Goal: Contribute content

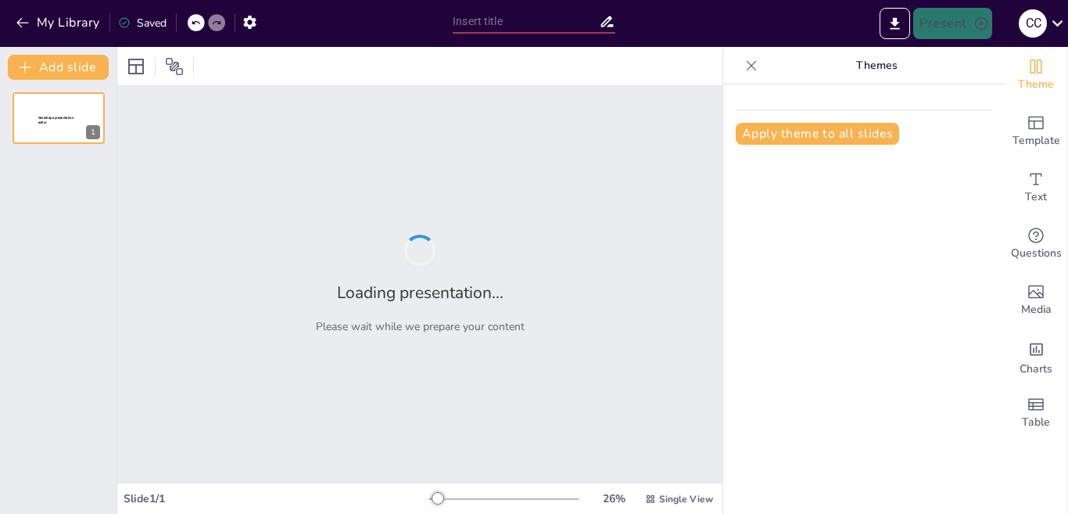
type input "Exploring the Diversity of India's States"
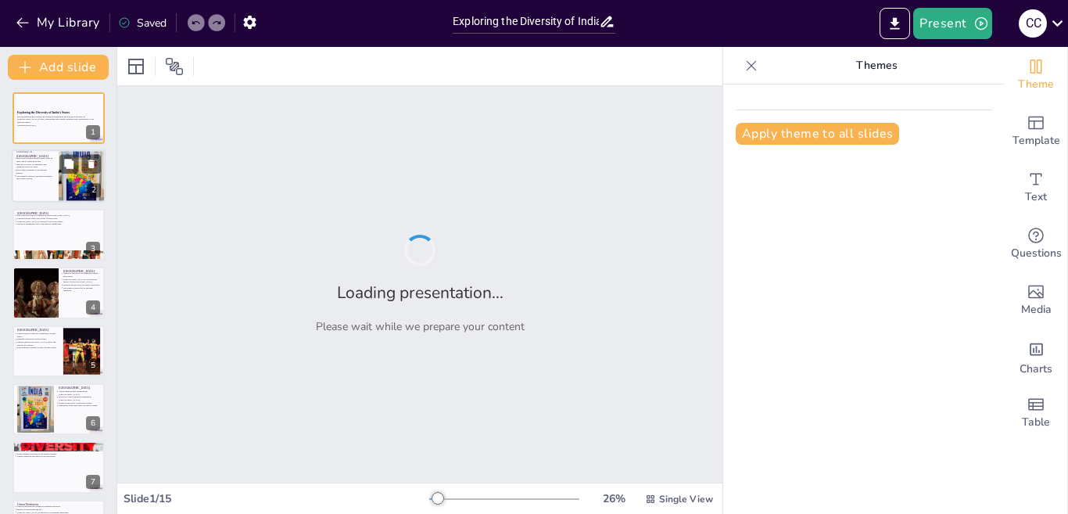
click at [39, 167] on p "India has a variety of languages and traditions across its states." at bounding box center [35, 165] width 38 height 5
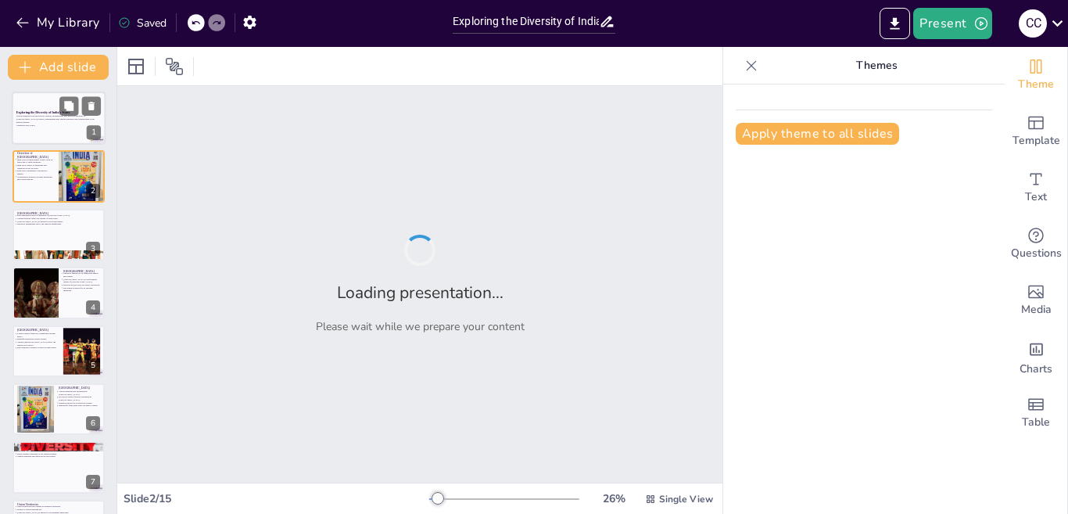
click at [41, 119] on p "This presentation will explore the cultural, geographical, and historical diver…" at bounding box center [58, 119] width 84 height 9
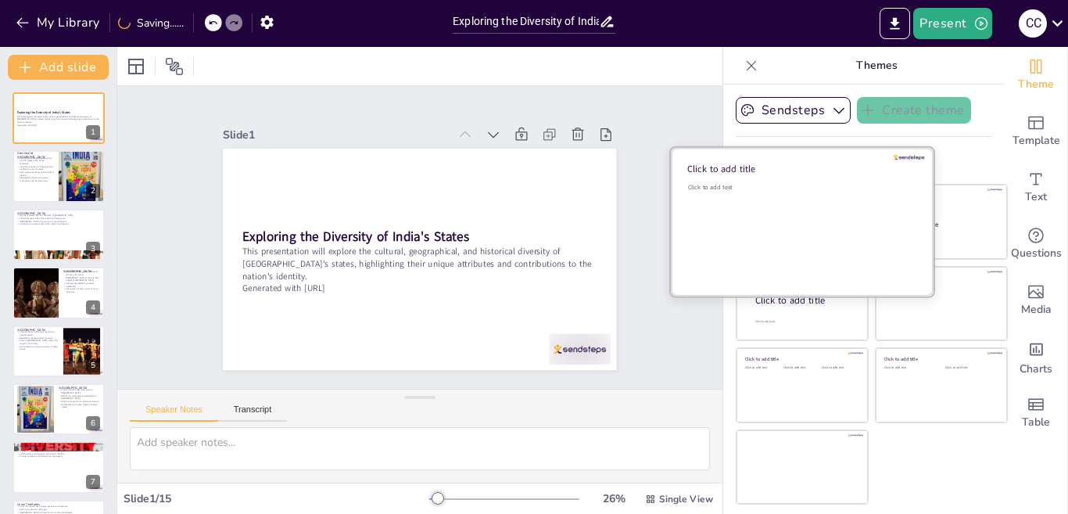
click at [780, 215] on div "Click to add text" at bounding box center [800, 231] width 224 height 97
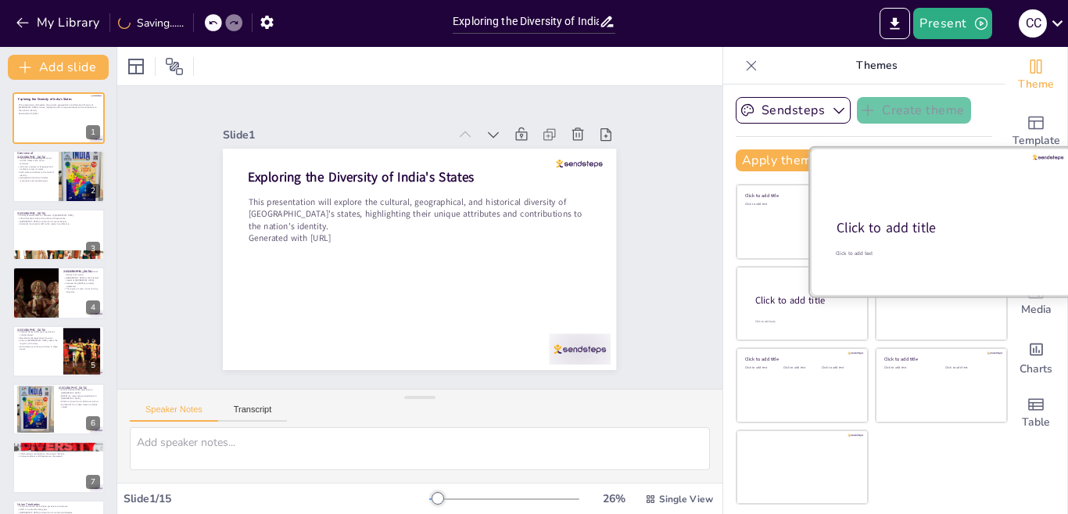
click at [943, 226] on div "Click to add title" at bounding box center [940, 228] width 207 height 19
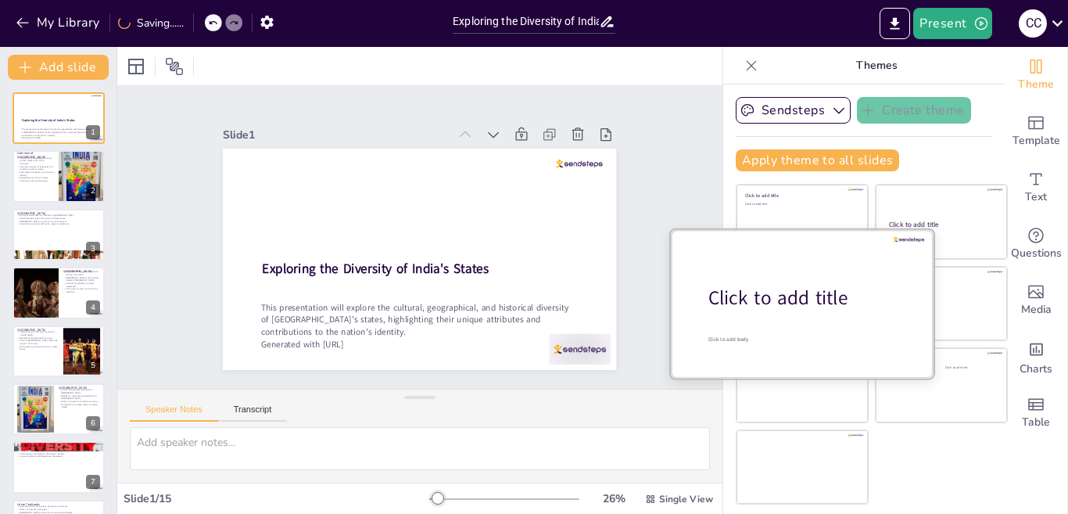
click at [764, 307] on div "Click to add title" at bounding box center [807, 298] width 199 height 27
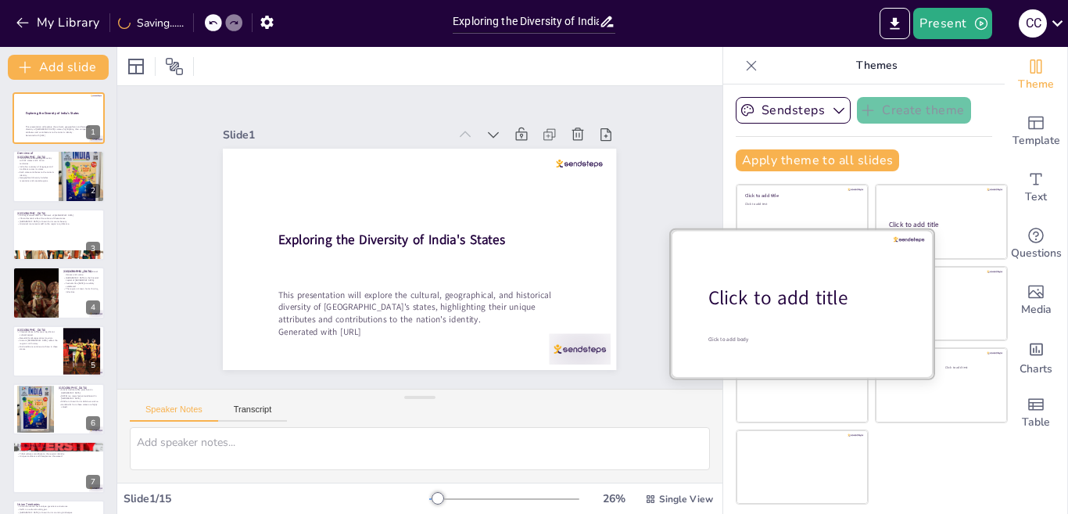
click at [778, 266] on div at bounding box center [802, 303] width 263 height 148
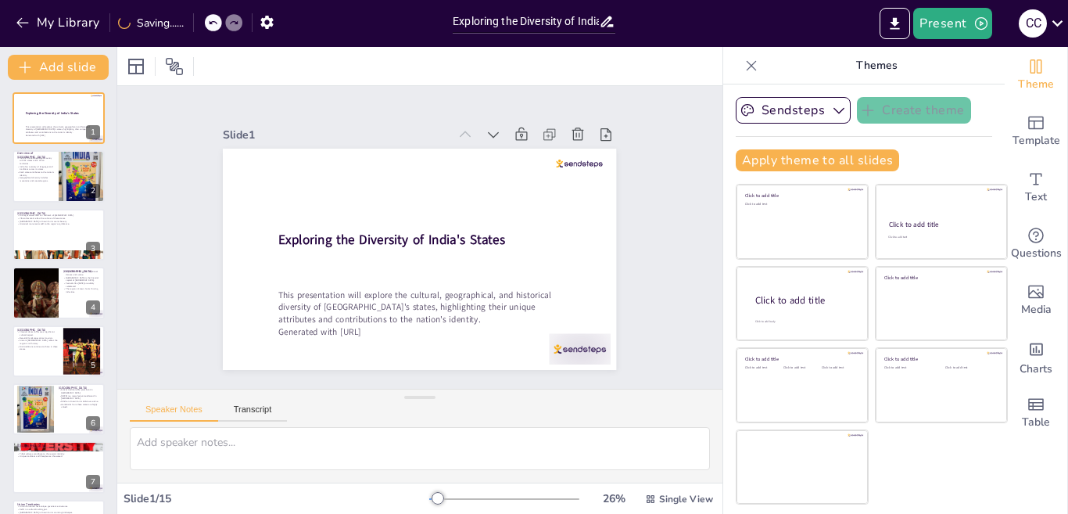
click at [600, 225] on div "Slide 1 Exploring the Diversity of India's States This presentation will explor…" at bounding box center [419, 237] width 360 height 526
click at [46, 183] on div at bounding box center [59, 176] width 94 height 53
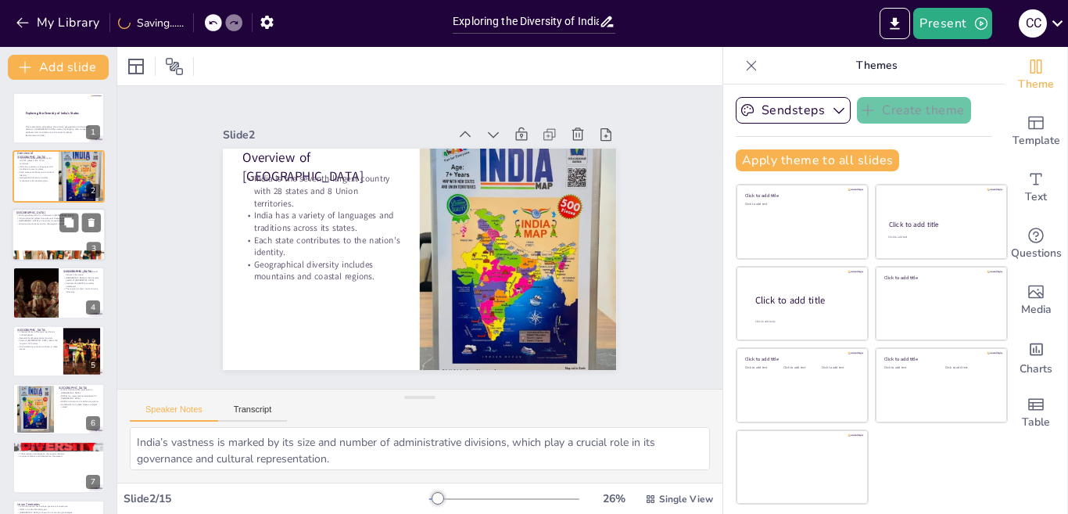
click at [50, 221] on p "[GEOGRAPHIC_DATA] is known for its scenic beauty." at bounding box center [58, 221] width 84 height 3
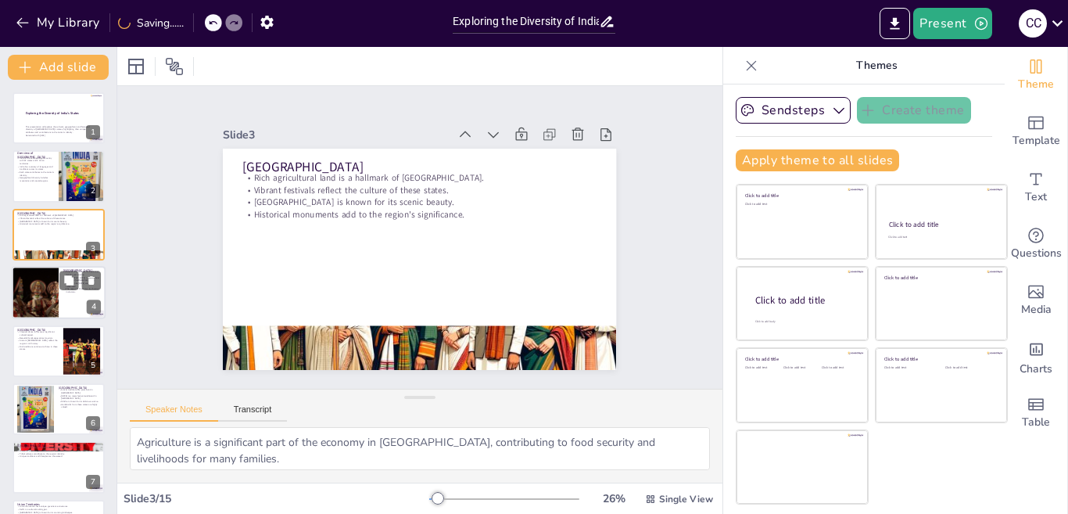
click at [56, 287] on div at bounding box center [35, 292] width 134 height 53
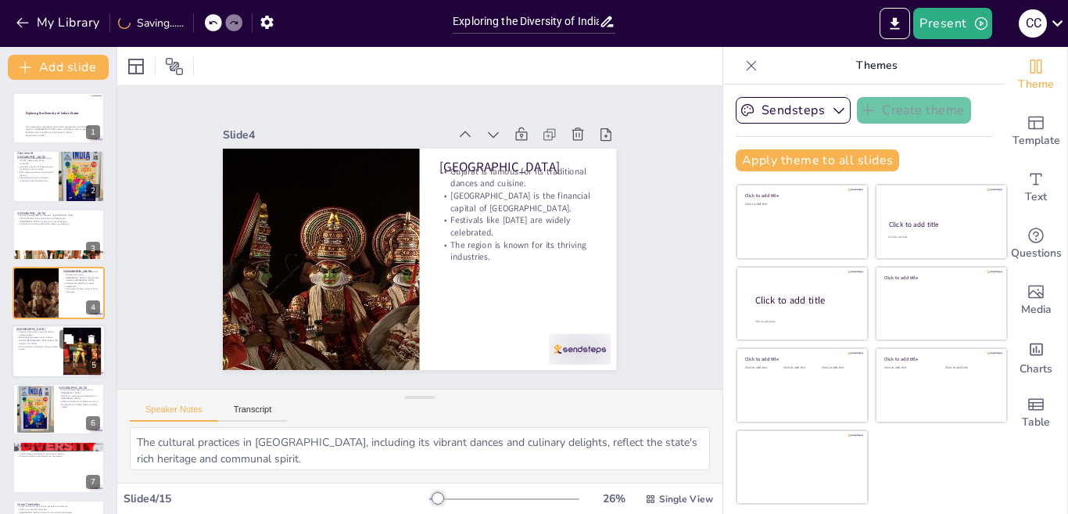
click at [16, 345] on p "Rich traditions continue to thrive in these states." at bounding box center [37, 347] width 42 height 5
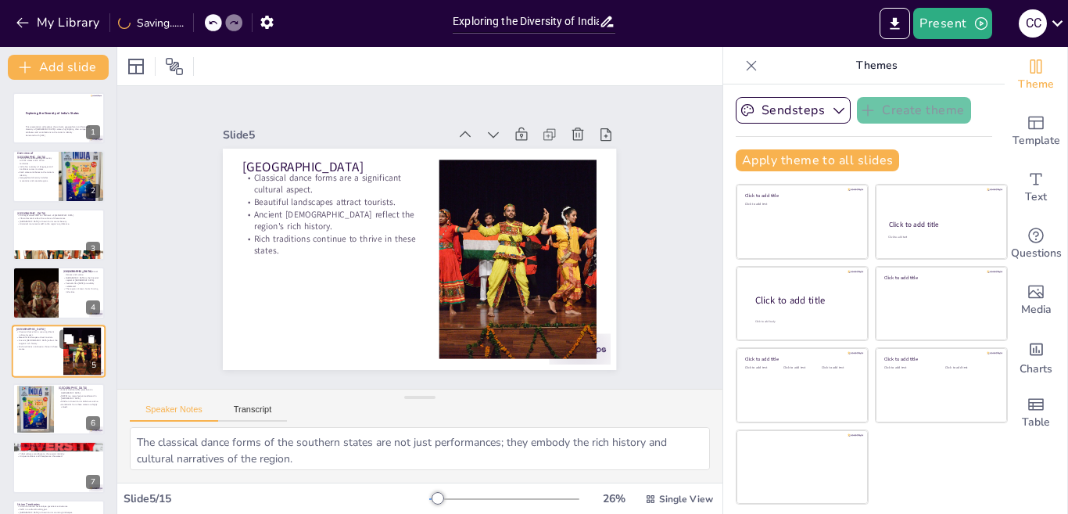
scroll to position [54, 0]
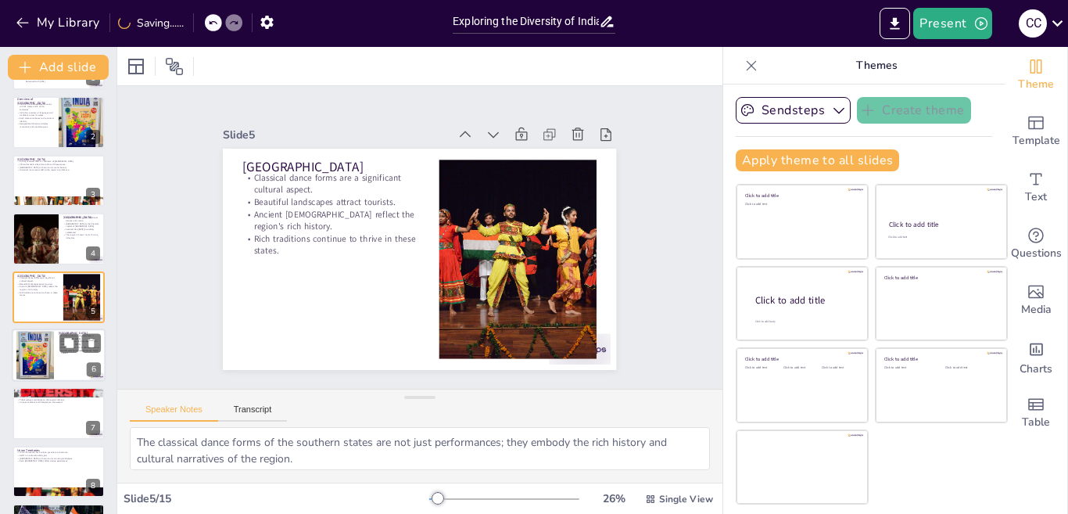
click at [34, 356] on div at bounding box center [35, 354] width 38 height 53
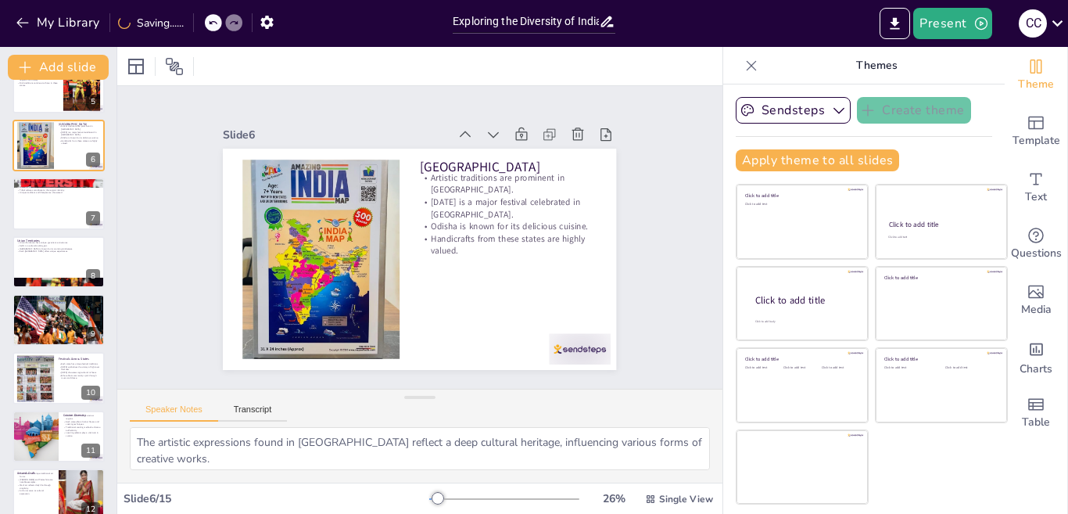
scroll to position [266, 0]
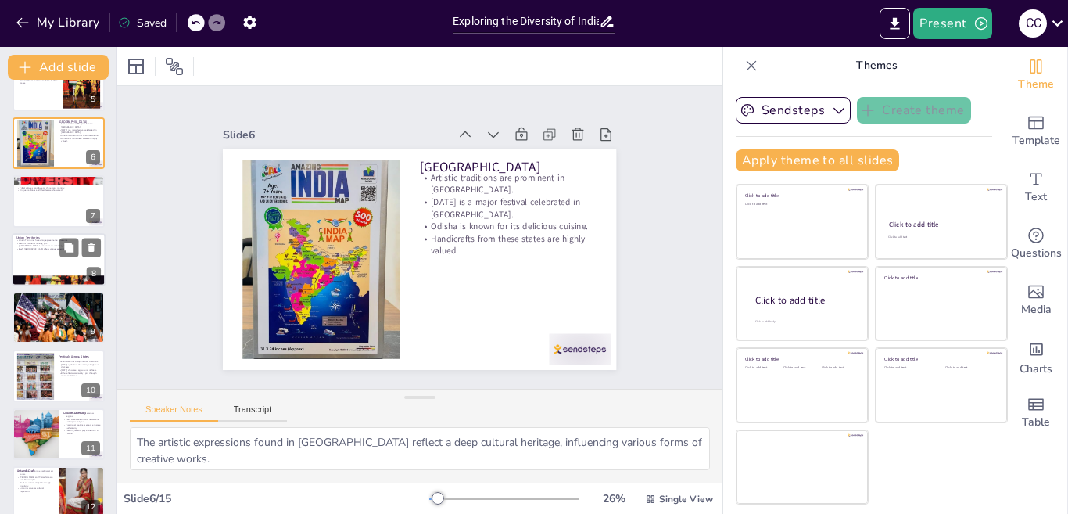
click at [49, 248] on p "Each [GEOGRAPHIC_DATA] offers unique experiences." at bounding box center [58, 248] width 84 height 3
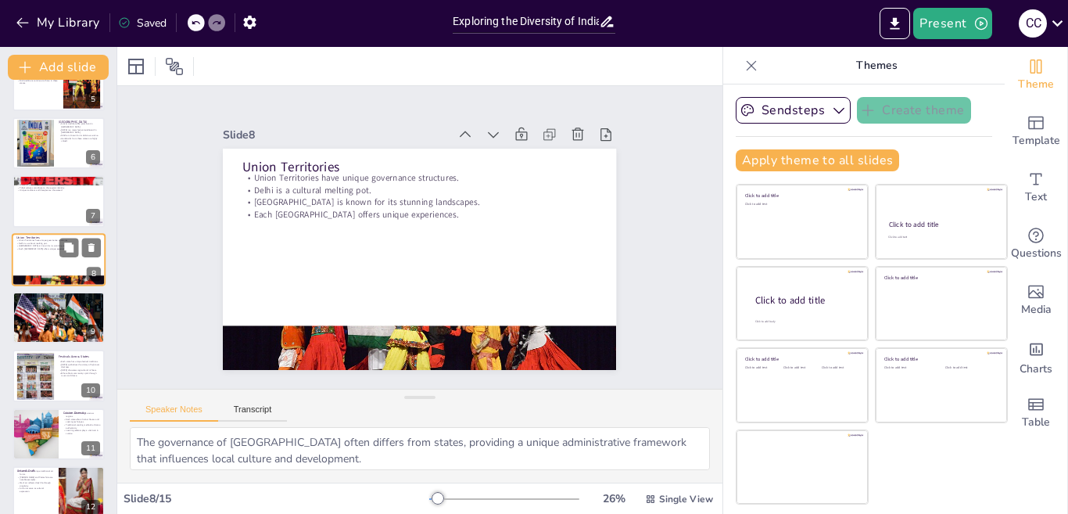
scroll to position [228, 0]
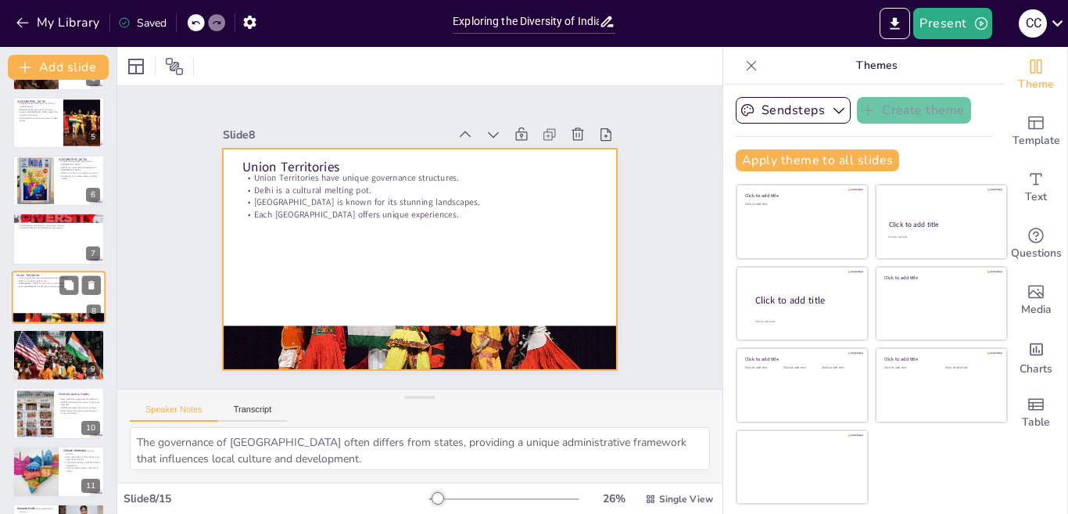
click at [52, 295] on div at bounding box center [59, 297] width 94 height 53
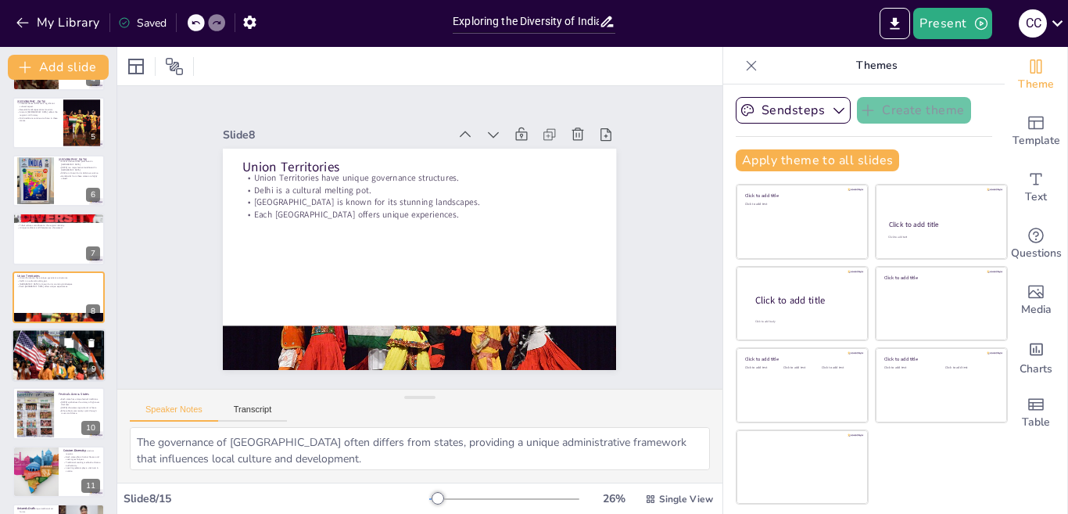
click at [60, 357] on div at bounding box center [59, 354] width 94 height 53
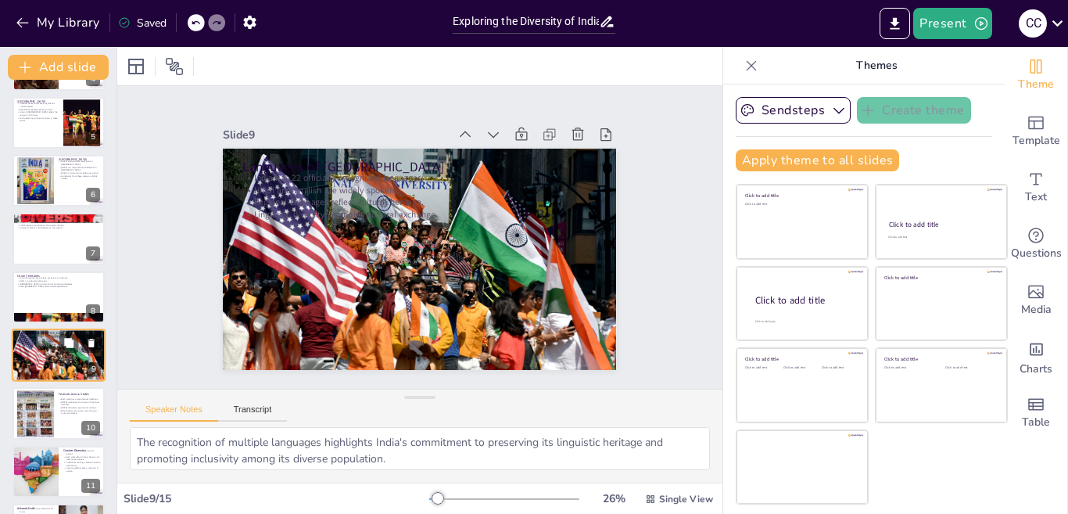
scroll to position [286, 0]
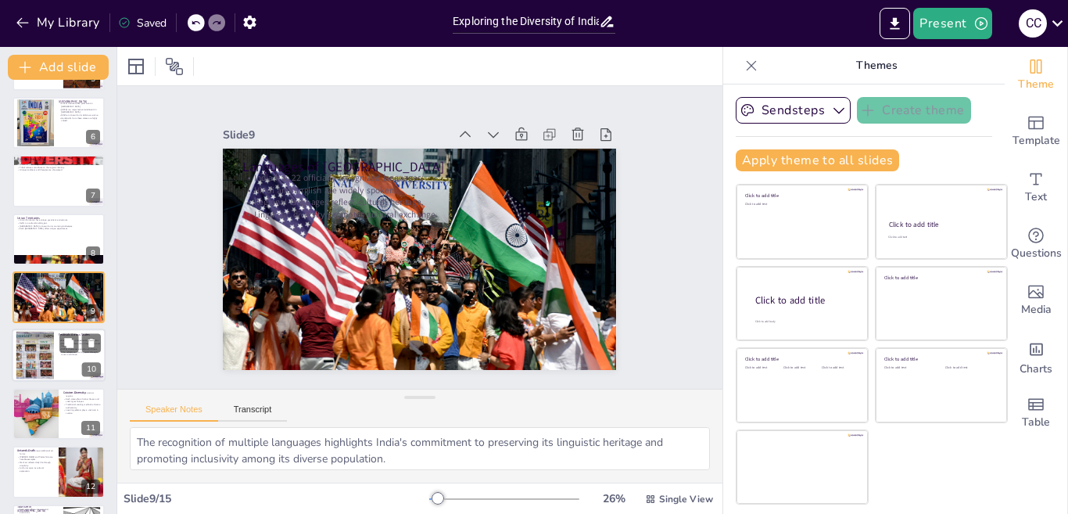
click at [36, 357] on div at bounding box center [35, 356] width 84 height 48
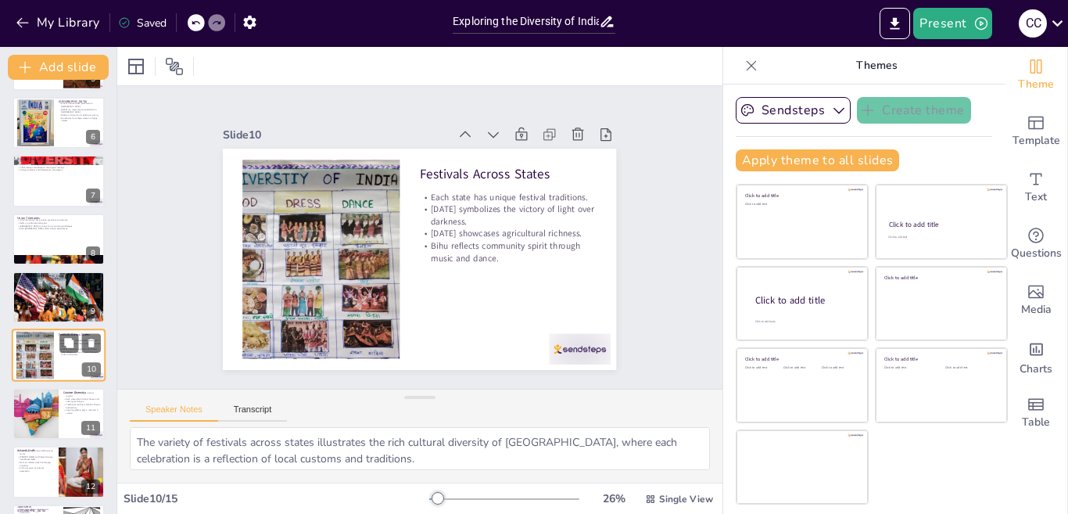
scroll to position [345, 0]
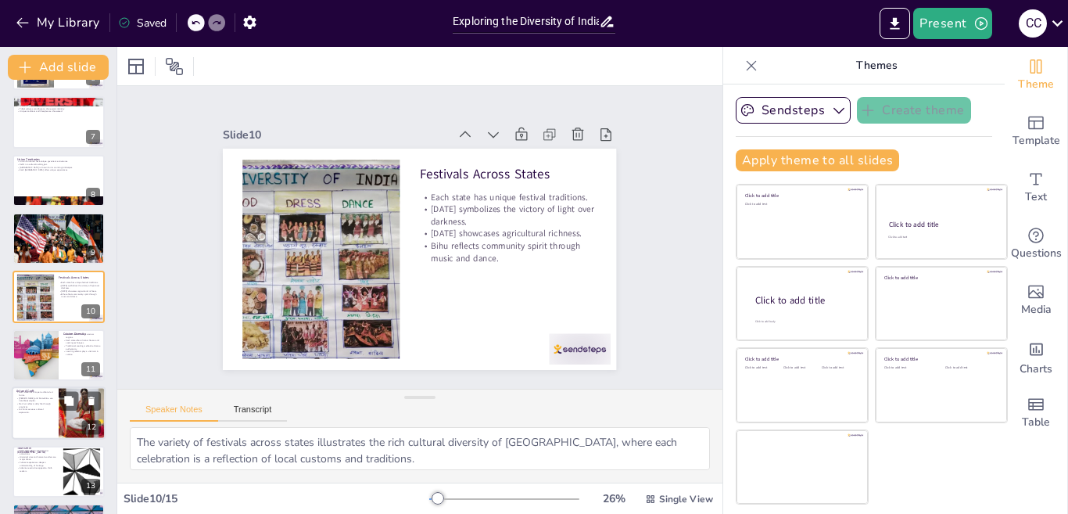
click at [38, 415] on div at bounding box center [59, 412] width 94 height 53
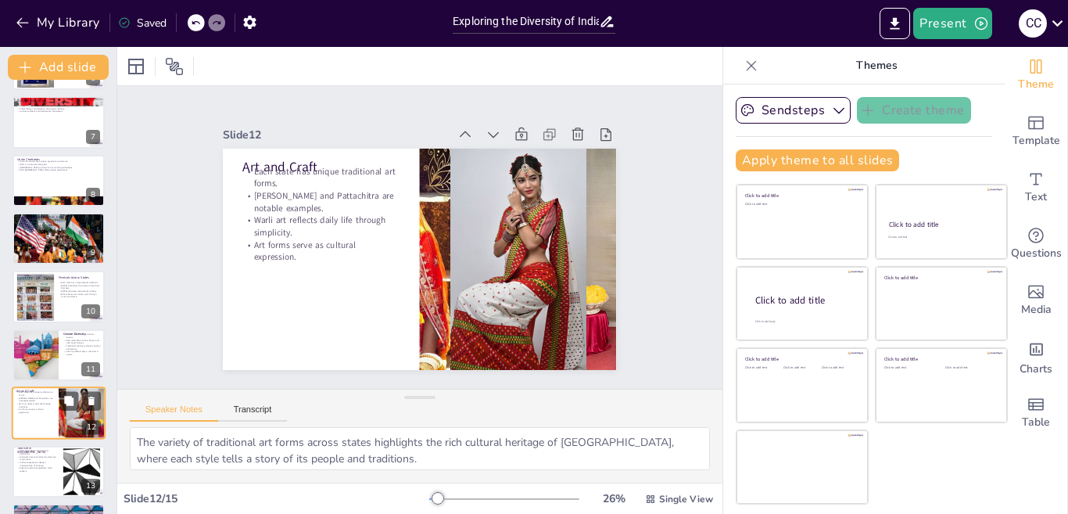
scroll to position [457, 0]
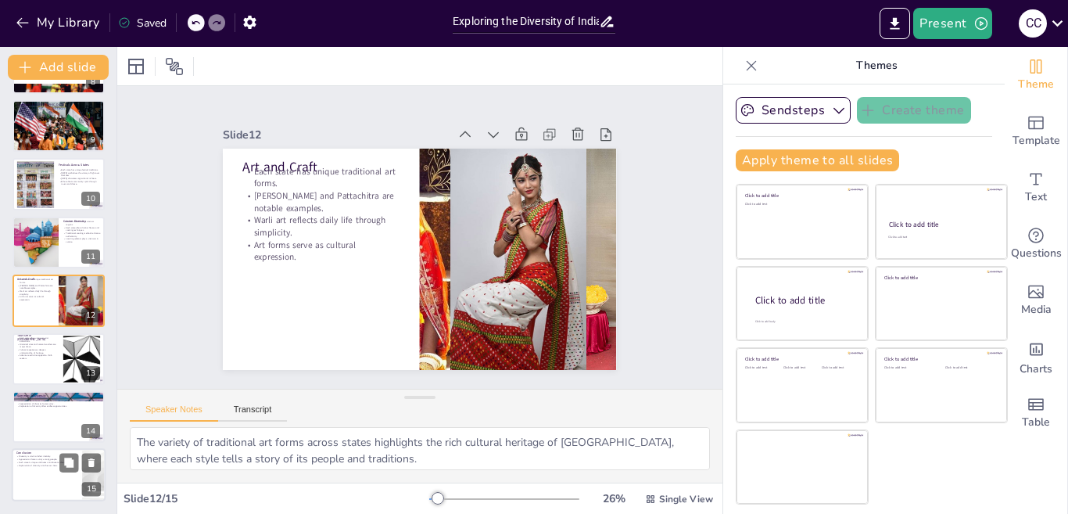
click at [51, 474] on div at bounding box center [59, 475] width 94 height 53
type textarea "The recognition of diversity as a fundamental part of India's identity is cruci…"
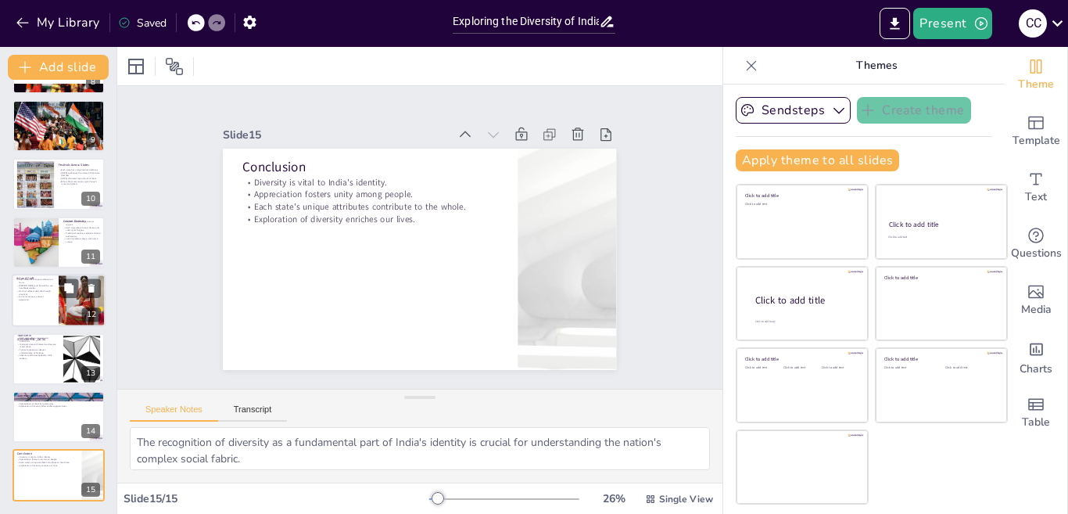
scroll to position [0, 0]
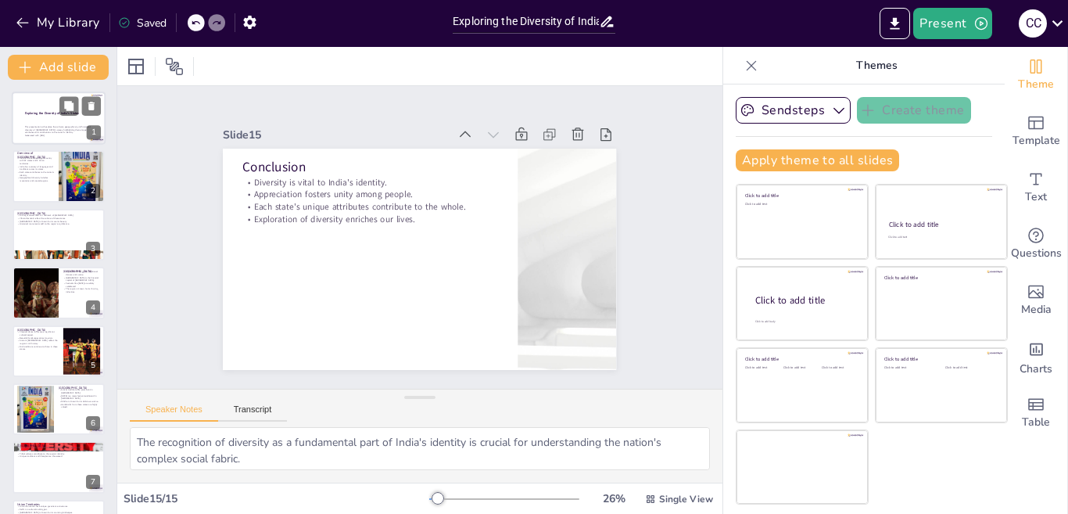
click at [44, 132] on p "This presentation will explore the cultural, geographical, and historical diver…" at bounding box center [60, 129] width 70 height 9
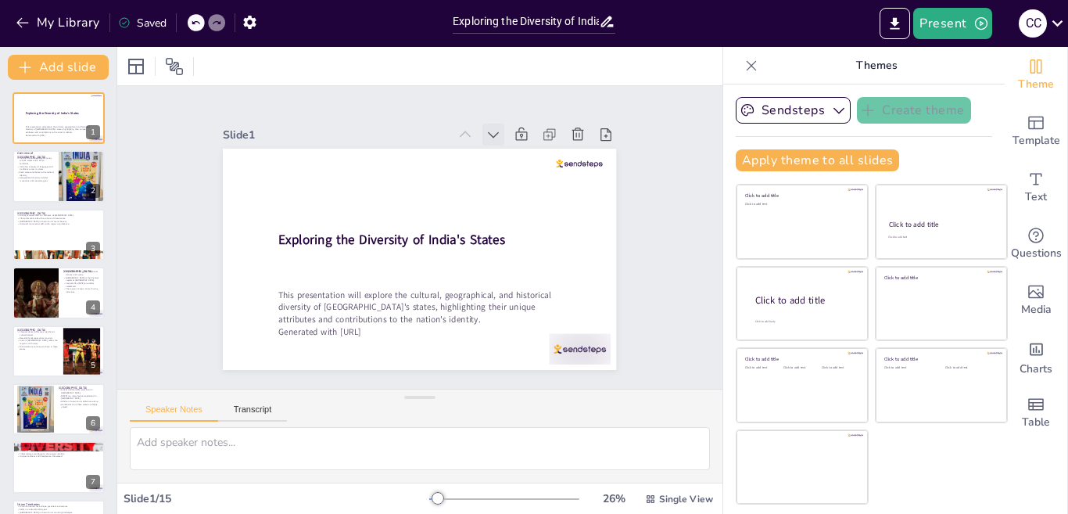
click at [495, 134] on icon at bounding box center [503, 142] width 17 height 17
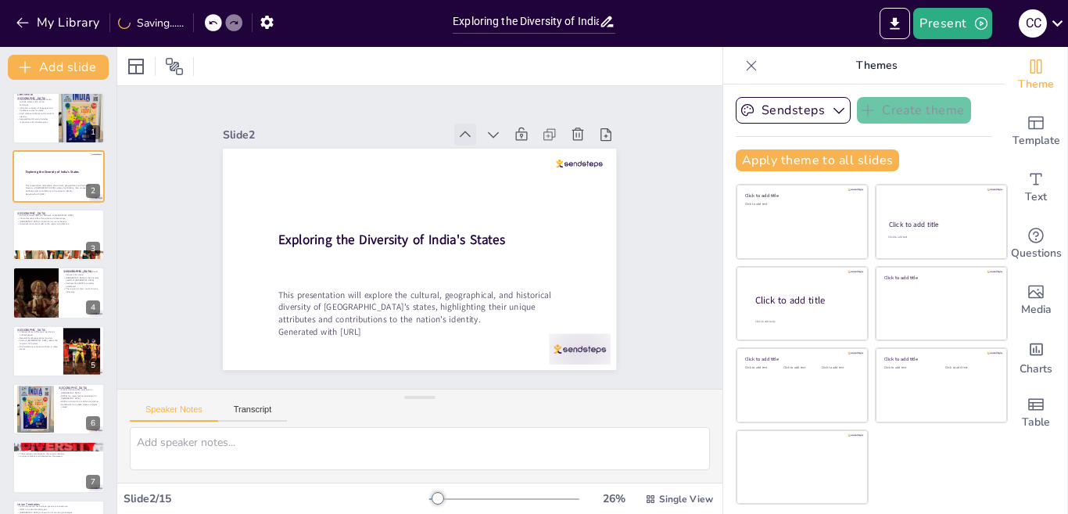
click at [319, 206] on icon at bounding box center [309, 215] width 19 height 19
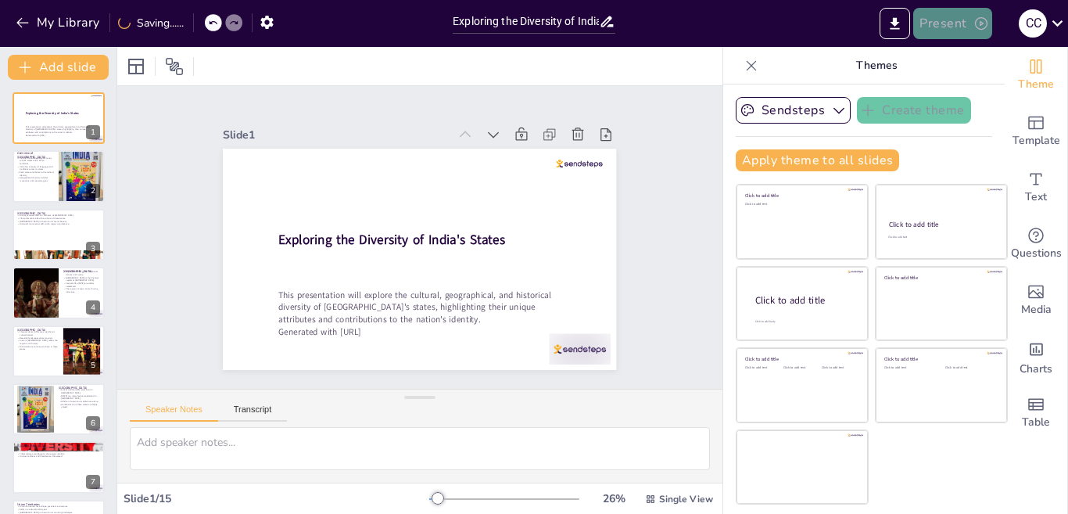
click at [972, 27] on button "Present" at bounding box center [952, 23] width 78 height 31
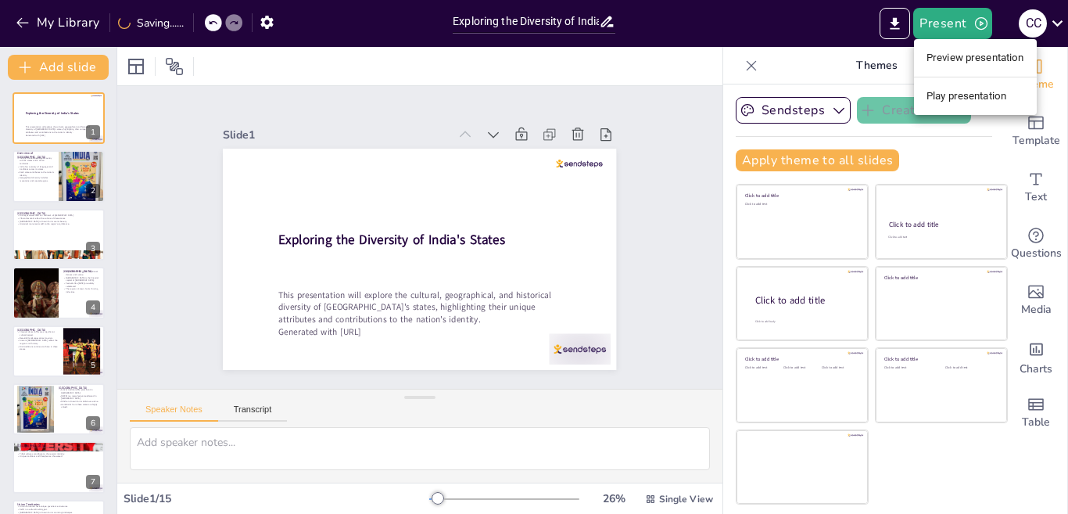
click at [969, 56] on li "Preview presentation" at bounding box center [975, 57] width 123 height 25
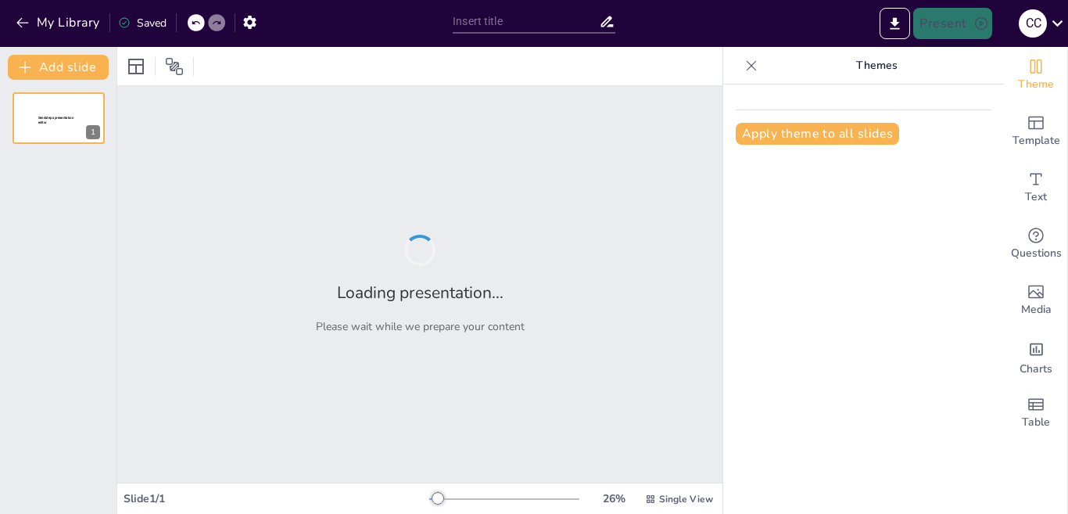
type input "Exploring the Diversity of India's States"
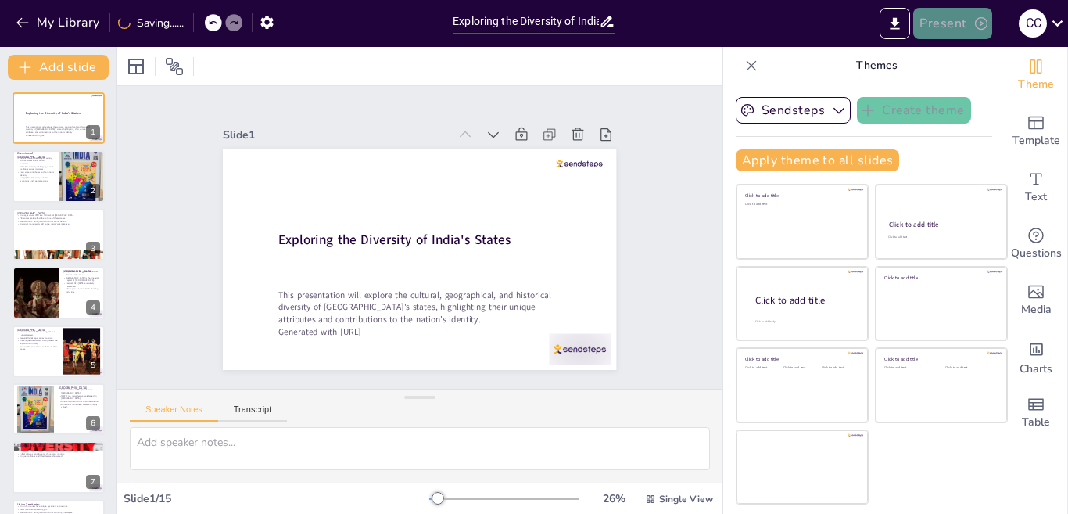
click at [971, 27] on button "Present" at bounding box center [952, 23] width 78 height 31
